Goal: Task Accomplishment & Management: Complete application form

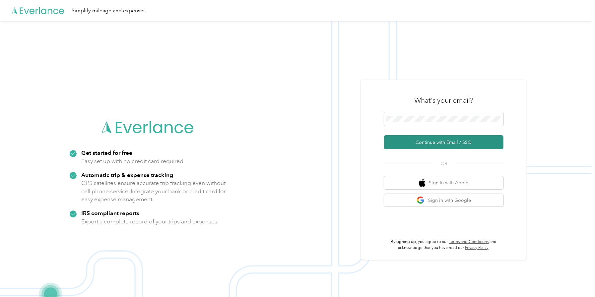
click at [460, 140] on button "Continue with Email / SSO" at bounding box center [443, 142] width 119 height 14
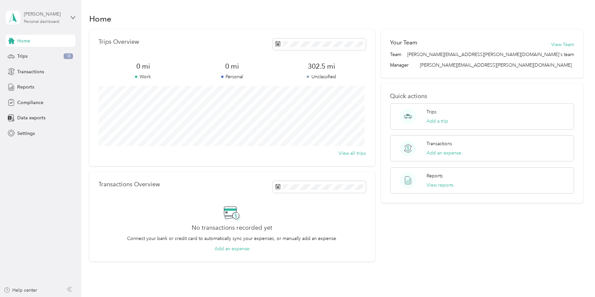
click at [39, 18] on div "[PERSON_NAME] Personal dashboard" at bounding box center [44, 17] width 41 height 13
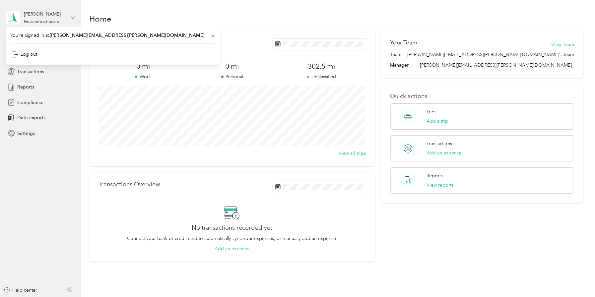
click at [74, 17] on icon at bounding box center [73, 17] width 5 height 5
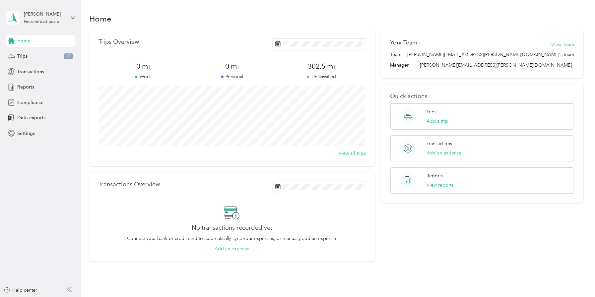
click at [13, 21] on icon at bounding box center [13, 17] width 10 height 9
click at [62, 72] on div "Transactions" at bounding box center [41, 72] width 70 height 12
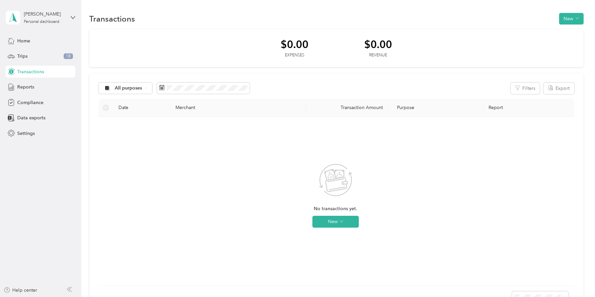
click at [25, 32] on div "Elizabeth Guth Personal dashboard Home Trips 18 Transactions Reports Compliance…" at bounding box center [41, 69] width 70 height 139
click at [25, 36] on div "Home" at bounding box center [41, 41] width 70 height 12
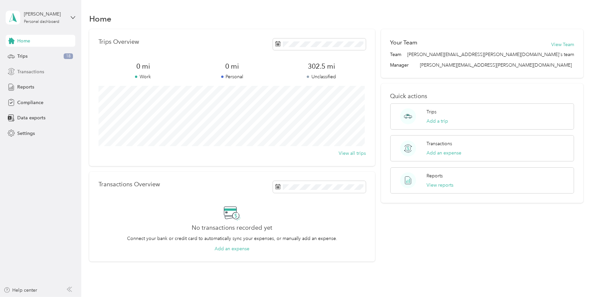
click at [26, 73] on span "Transactions" at bounding box center [30, 71] width 27 height 7
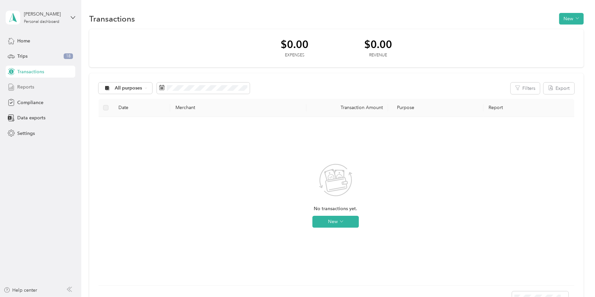
click at [48, 86] on div "Reports" at bounding box center [41, 87] width 70 height 12
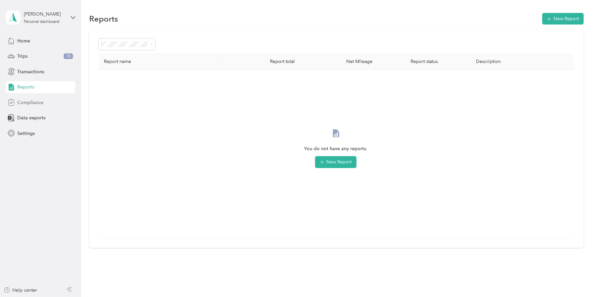
click at [29, 99] on span "Compliance" at bounding box center [30, 102] width 26 height 7
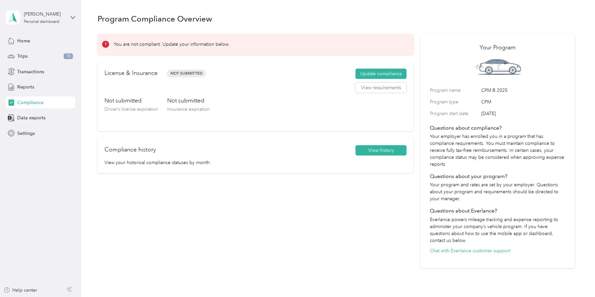
click at [371, 68] on div "License & Insurance Not Submitted Update compliance View requirements Not submi…" at bounding box center [255, 97] width 316 height 70
click at [372, 72] on button "Update compliance" at bounding box center [380, 74] width 51 height 11
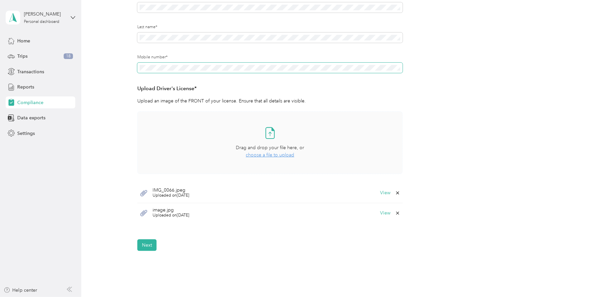
scroll to position [133, 0]
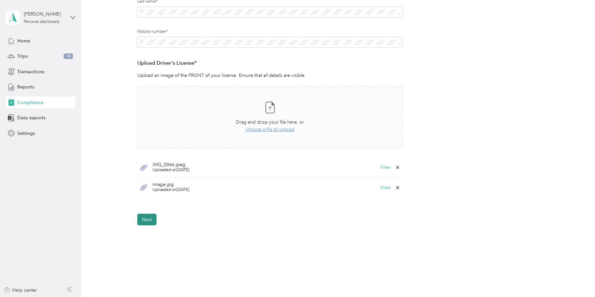
click at [148, 218] on button "Next" at bounding box center [146, 220] width 19 height 12
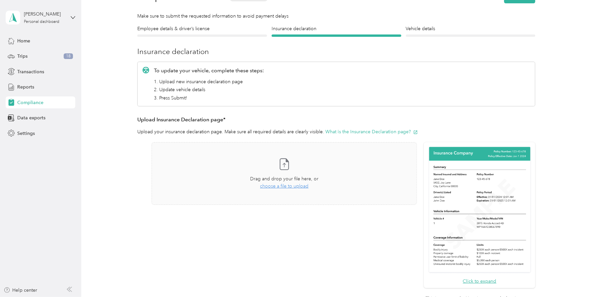
scroll to position [8, 0]
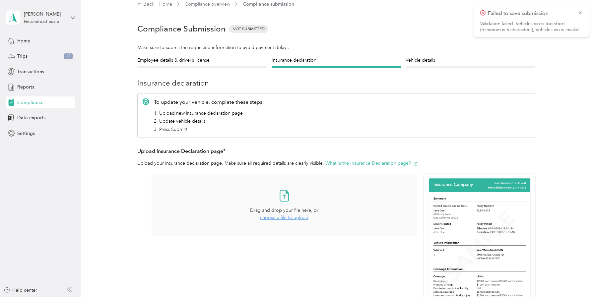
click at [298, 218] on span "choose a file to upload" at bounding box center [284, 218] width 48 height 6
click at [395, 256] on button "View" at bounding box center [399, 255] width 10 height 5
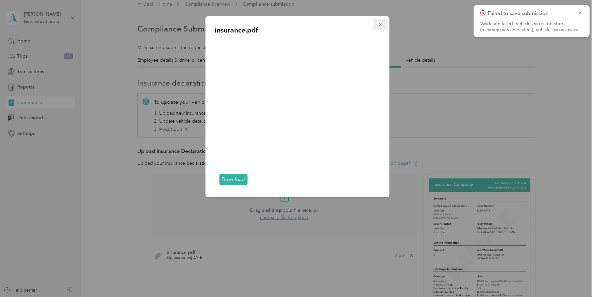
click at [380, 25] on icon "button" at bounding box center [380, 24] width 5 height 5
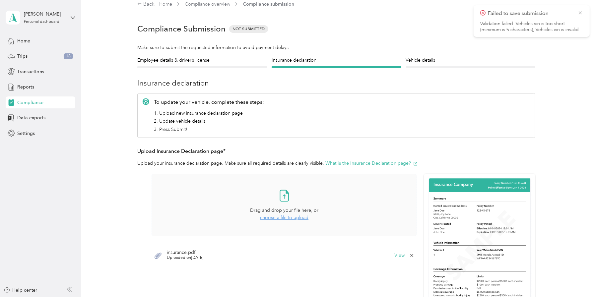
click at [580, 10] on icon at bounding box center [579, 13] width 5 height 6
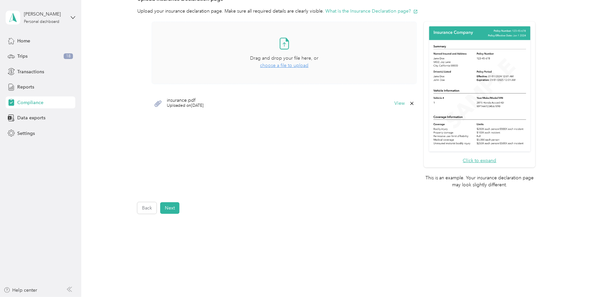
scroll to position [173, 0]
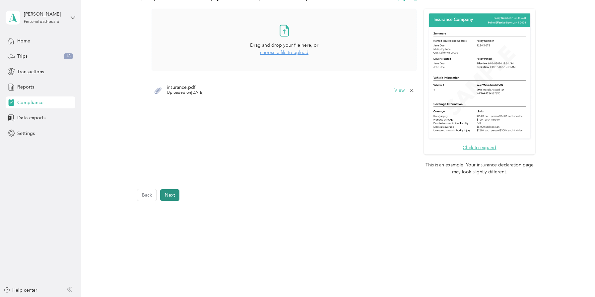
click at [164, 193] on button "Next" at bounding box center [169, 195] width 19 height 12
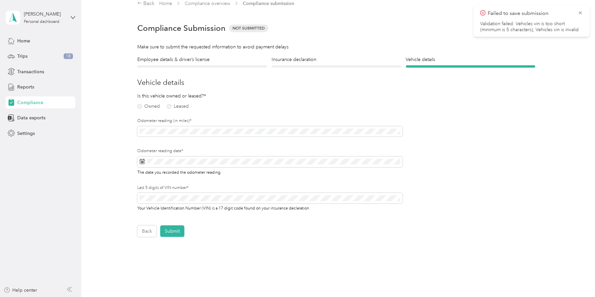
scroll to position [8, 0]
click at [140, 109] on label "Owned" at bounding box center [148, 107] width 23 height 5
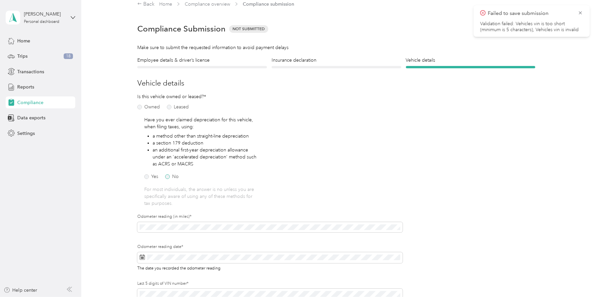
click at [166, 177] on label "No" at bounding box center [172, 176] width 14 height 5
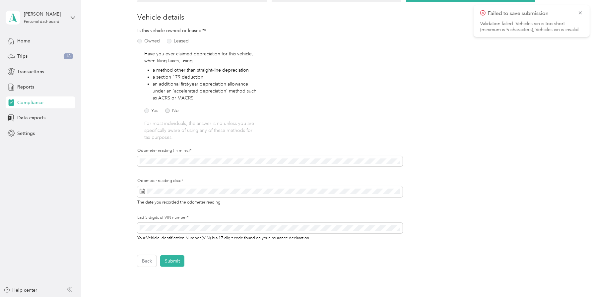
scroll to position [74, 0]
click at [140, 193] on icon at bounding box center [142, 190] width 5 height 5
click at [141, 190] on icon at bounding box center [142, 190] width 5 height 5
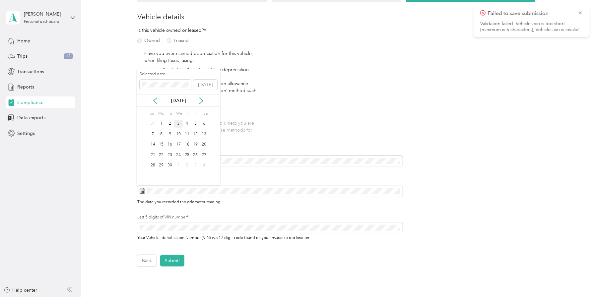
click at [177, 122] on div "3" at bounding box center [178, 124] width 9 height 8
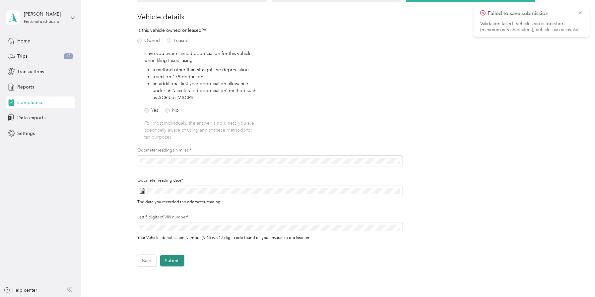
click at [164, 259] on button "Submit" at bounding box center [172, 261] width 24 height 12
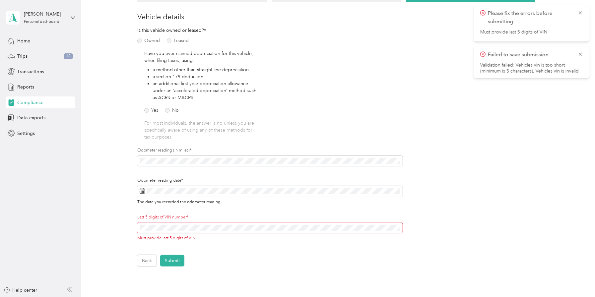
click at [138, 225] on span at bounding box center [269, 227] width 265 height 10
click at [131, 224] on div "Employee details & driver’s license License Insurance declaration Insurance Veh…" at bounding box center [335, 128] width 477 height 276
click at [176, 259] on button "Submit" at bounding box center [172, 261] width 24 height 12
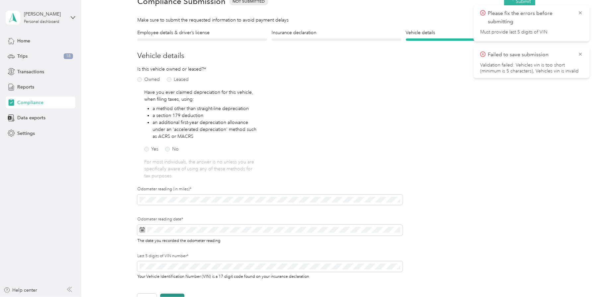
scroll to position [8, 0]
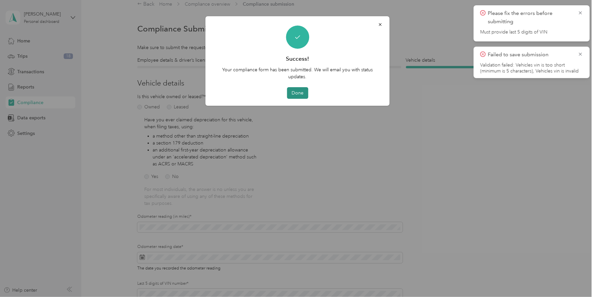
click at [297, 88] on button "Done" at bounding box center [297, 93] width 21 height 12
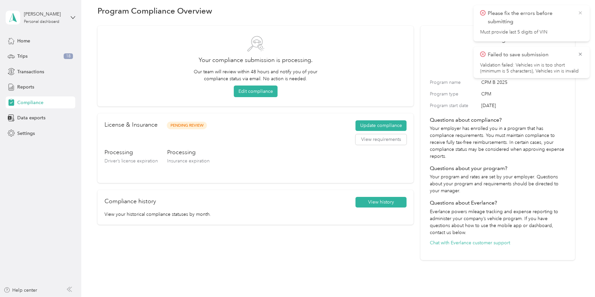
click at [578, 12] on icon at bounding box center [579, 13] width 5 height 6
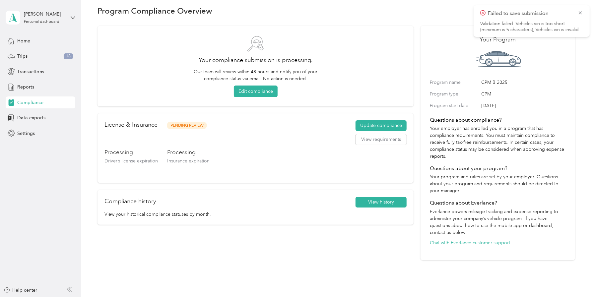
click at [579, 16] on span "Failed to save submission" at bounding box center [531, 13] width 103 height 8
click at [579, 14] on icon at bounding box center [579, 13] width 5 height 6
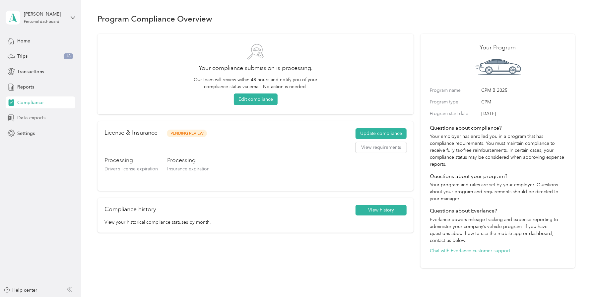
click at [42, 116] on span "Data exports" at bounding box center [31, 117] width 28 height 7
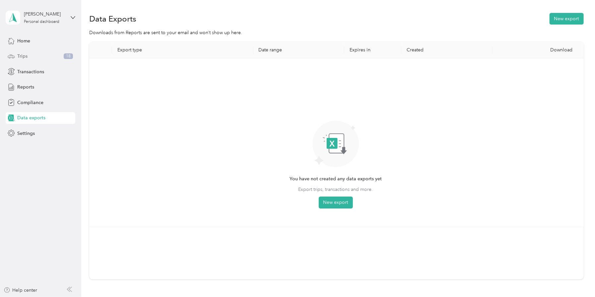
click at [22, 53] on span "Trips" at bounding box center [22, 56] width 10 height 7
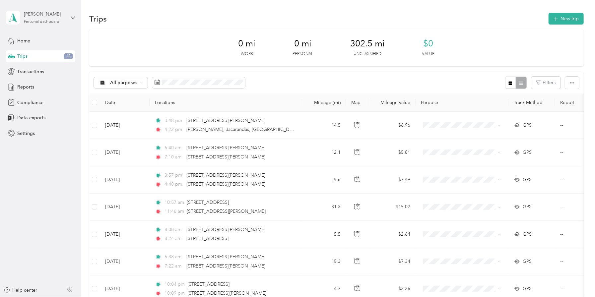
click at [27, 15] on div "Elizabeth Guth" at bounding box center [44, 14] width 41 height 7
